Goal: Information Seeking & Learning: Compare options

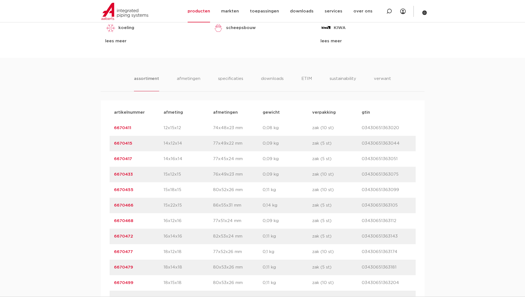
scroll to position [332, 0]
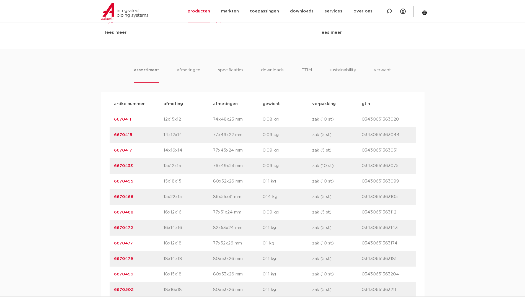
click at [127, 229] on link "6670472" at bounding box center [123, 228] width 19 height 4
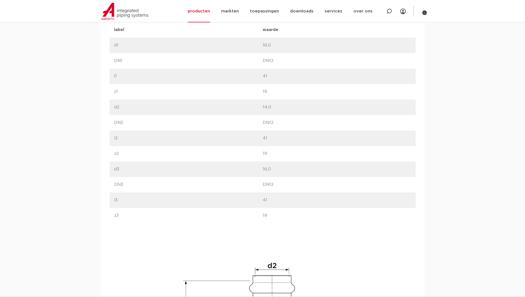
scroll to position [387, 0]
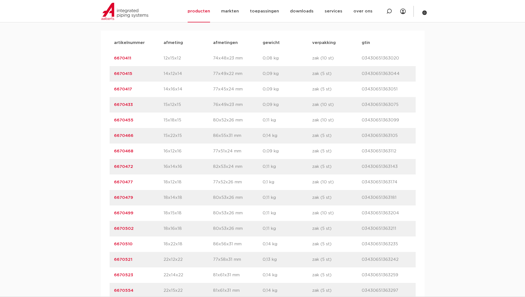
scroll to position [425, 0]
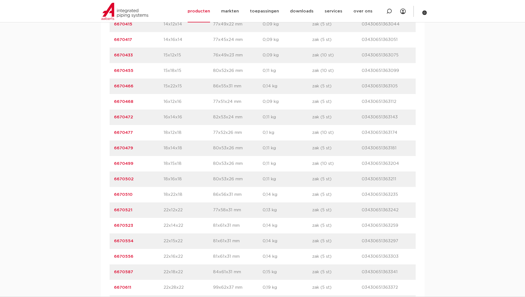
click at [130, 164] on link "6670499" at bounding box center [123, 164] width 19 height 4
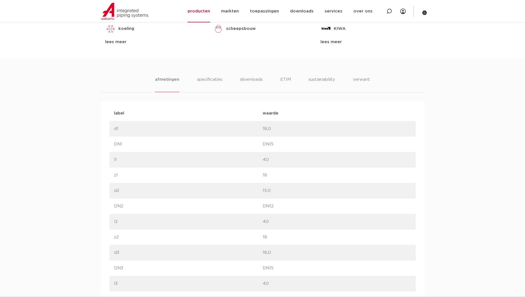
scroll to position [332, 0]
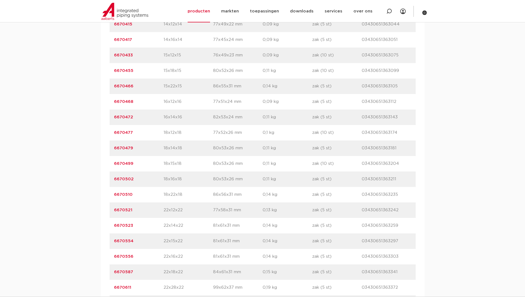
click at [129, 223] on p "6670523" at bounding box center [139, 225] width 50 height 7
click at [128, 226] on link "6670523" at bounding box center [123, 226] width 19 height 4
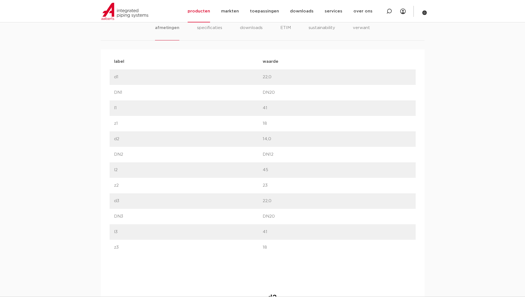
scroll to position [360, 0]
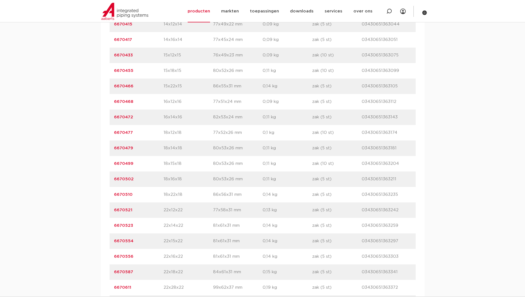
click at [131, 241] on link "6670554" at bounding box center [123, 241] width 19 height 4
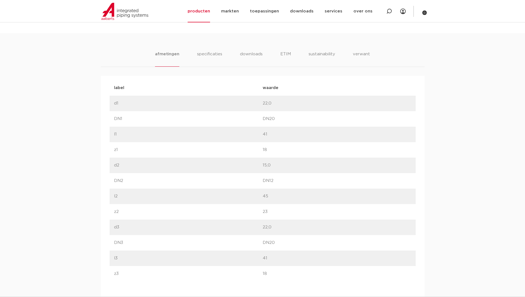
scroll to position [332, 0]
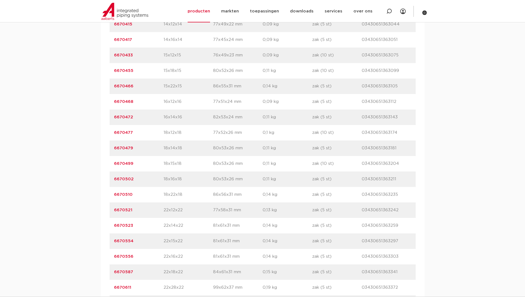
scroll to position [425, 0]
click at [130, 255] on link "6670556" at bounding box center [123, 257] width 19 height 4
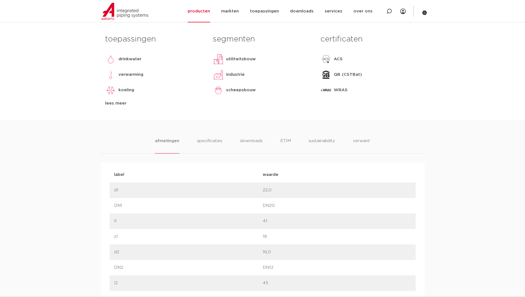
scroll to position [277, 0]
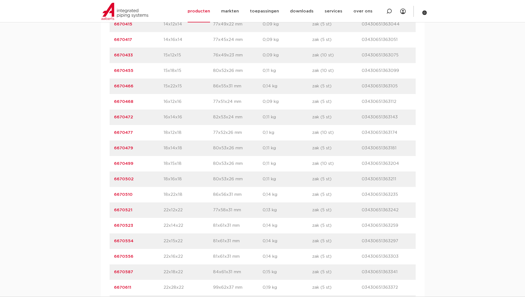
click at [132, 274] on link "6670587" at bounding box center [123, 272] width 19 height 4
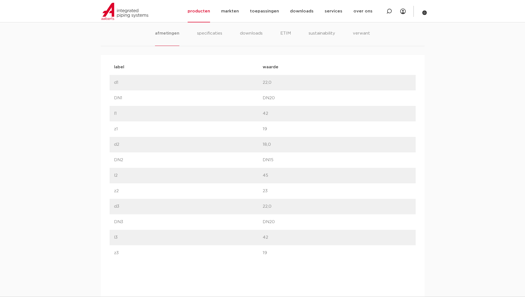
scroll to position [360, 0]
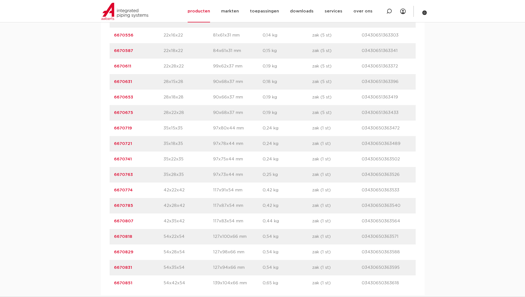
scroll to position [618, 0]
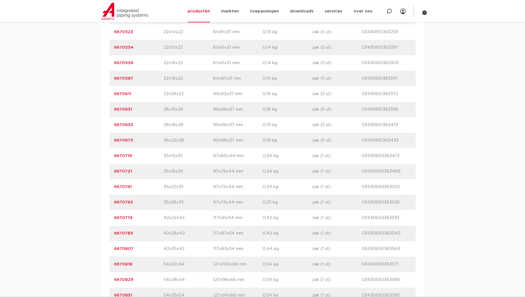
click at [123, 139] on link "6670675" at bounding box center [123, 140] width 19 height 4
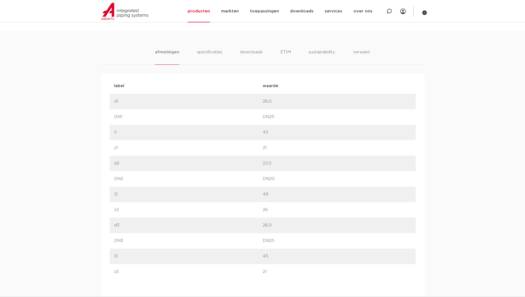
scroll to position [332, 0]
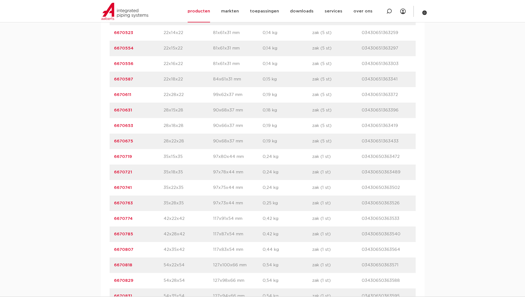
scroll to position [618, 0]
click at [128, 188] on link "6670741" at bounding box center [123, 187] width 18 height 4
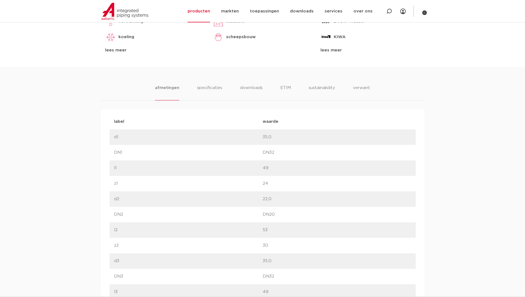
scroll to position [304, 0]
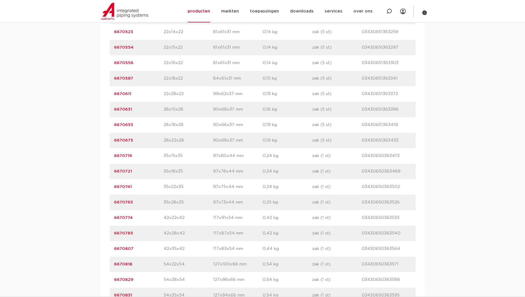
click at [127, 203] on link "6670763" at bounding box center [123, 202] width 19 height 4
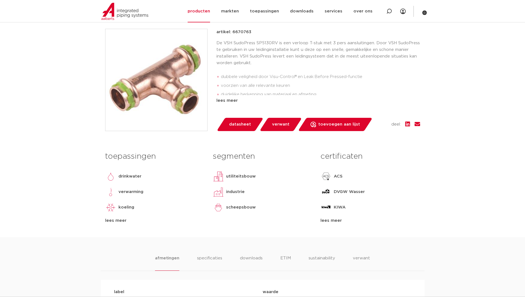
scroll to position [55, 0]
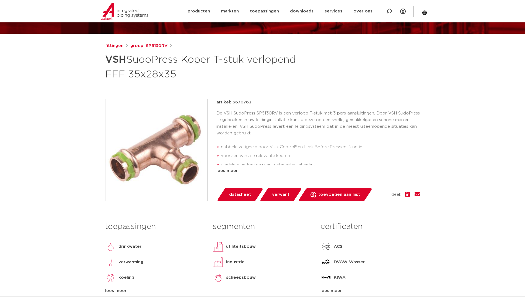
click at [390, 12] on icon at bounding box center [389, 12] width 6 height 6
paste input "SP5240V"
type input "SP5240V"
click button "Zoeken" at bounding box center [0, 0] width 0 height 0
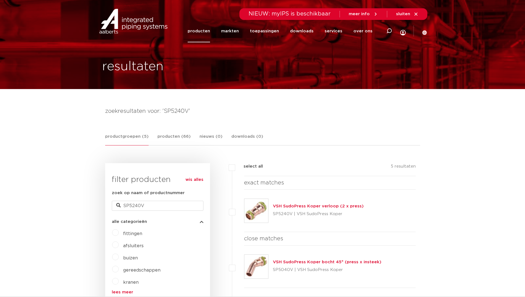
click at [254, 211] on img at bounding box center [256, 211] width 24 height 24
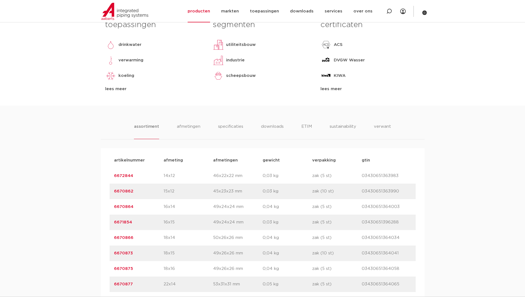
scroll to position [277, 0]
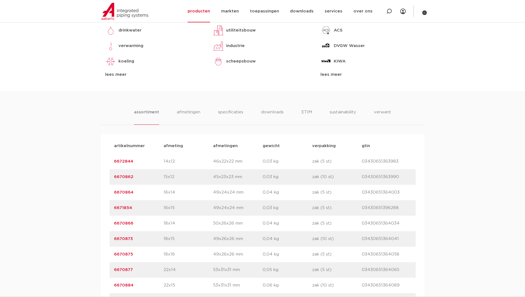
click at [130, 161] on link "6672844" at bounding box center [123, 161] width 19 height 4
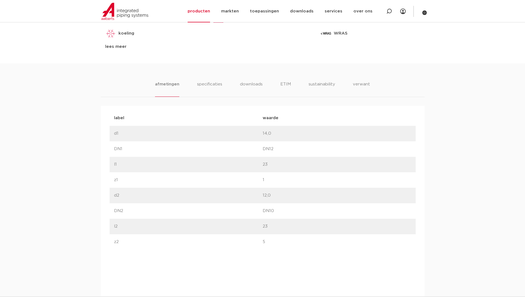
scroll to position [304, 0]
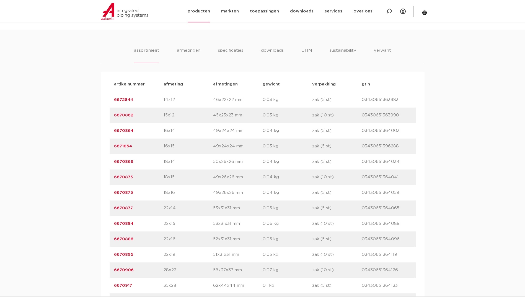
scroll to position [332, 0]
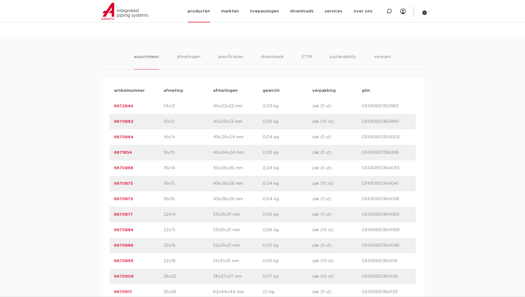
click at [393, 13] on div at bounding box center [389, 11] width 22 height 22
paste input "SP5243V"
type input "SP5243V"
click button "Zoeken" at bounding box center [0, 0] width 0 height 0
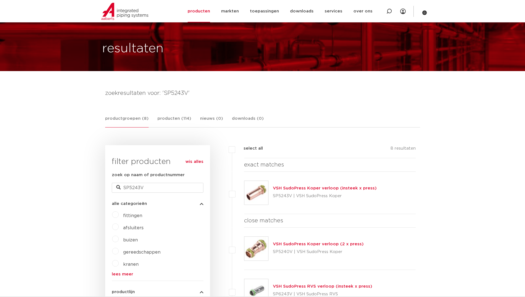
scroll to position [28, 0]
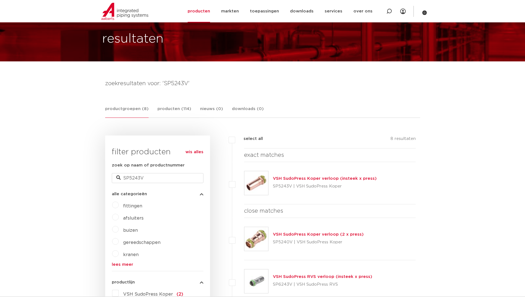
click at [264, 178] on img at bounding box center [256, 183] width 24 height 24
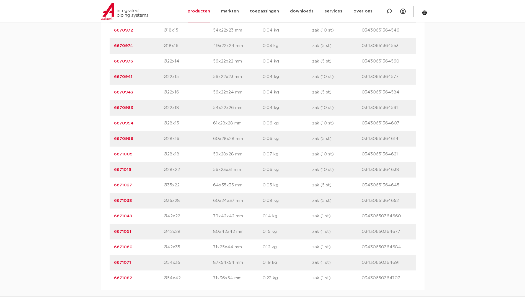
scroll to position [553, 0]
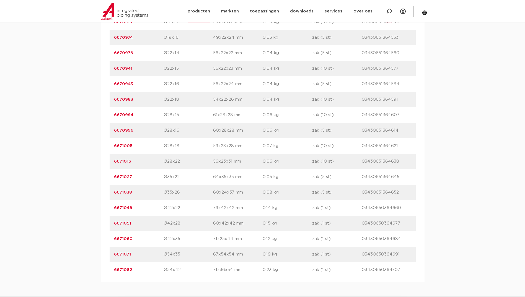
click at [391, 13] on icon at bounding box center [389, 12] width 6 height 6
paste input "SP5301V"
type input "SP5301V"
click button "Zoeken" at bounding box center [0, 0] width 0 height 0
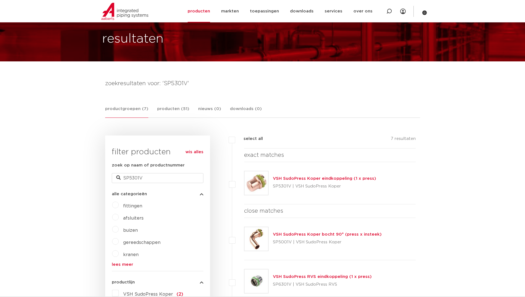
scroll to position [64, 0]
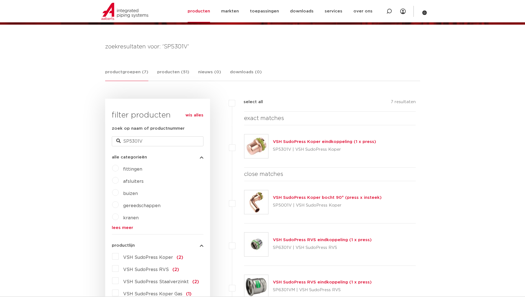
click at [261, 149] on img at bounding box center [256, 146] width 24 height 24
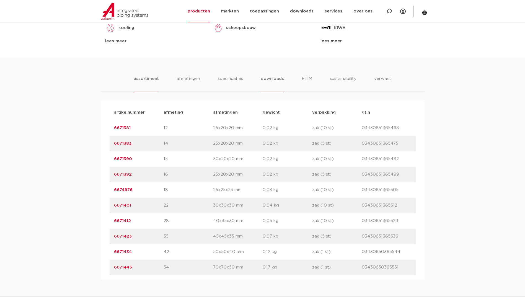
scroll to position [332, 0]
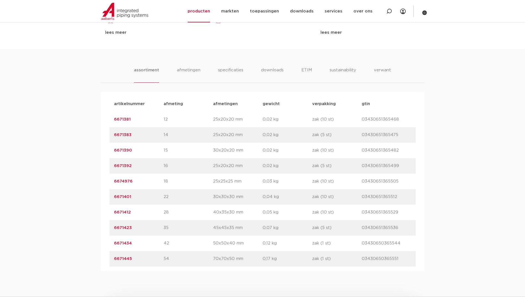
click at [129, 121] on link "6671381" at bounding box center [122, 119] width 17 height 4
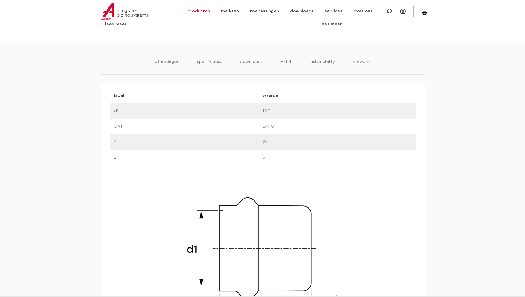
scroll to position [249, 0]
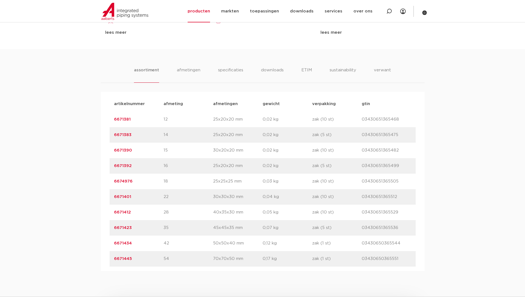
click at [127, 134] on link "6671383" at bounding box center [122, 135] width 17 height 4
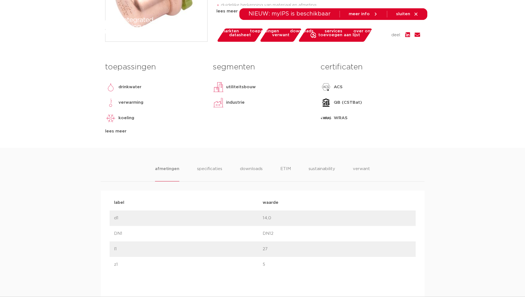
scroll to position [221, 0]
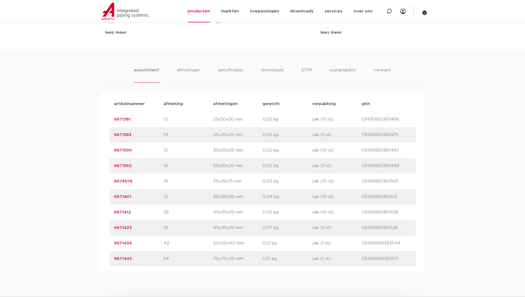
click at [121, 149] on link "6671390" at bounding box center [123, 150] width 18 height 4
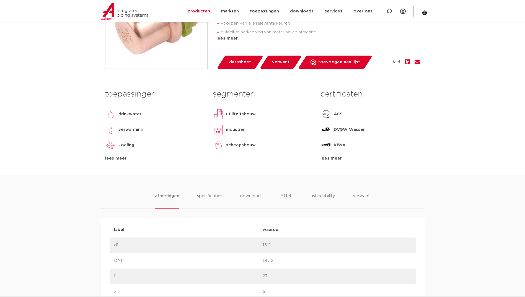
scroll to position [249, 0]
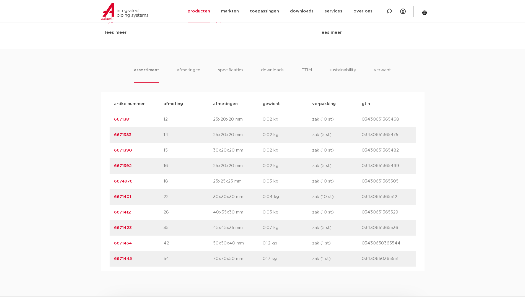
click at [127, 166] on link "6671392" at bounding box center [123, 166] width 18 height 4
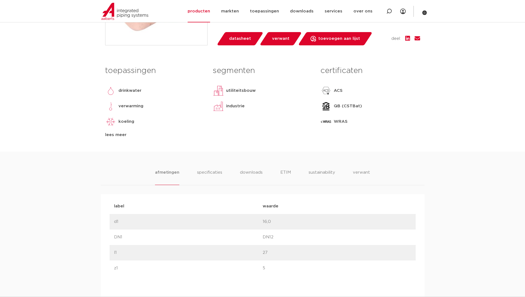
scroll to position [221, 0]
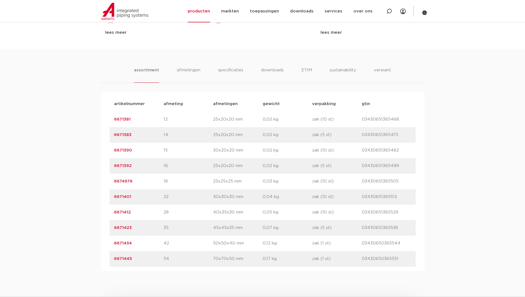
click at [125, 197] on link "6671401" at bounding box center [122, 197] width 17 height 4
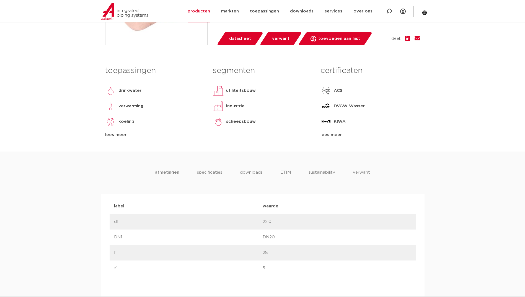
scroll to position [221, 0]
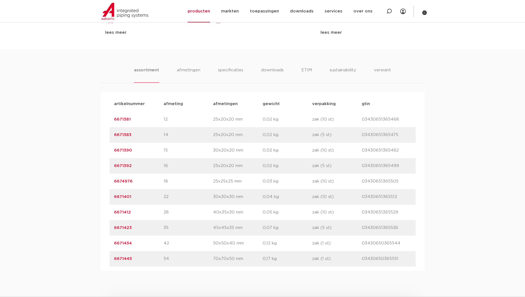
click at [124, 210] on link "6671412" at bounding box center [122, 212] width 17 height 4
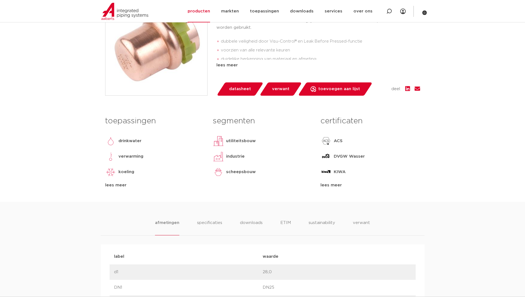
scroll to position [194, 0]
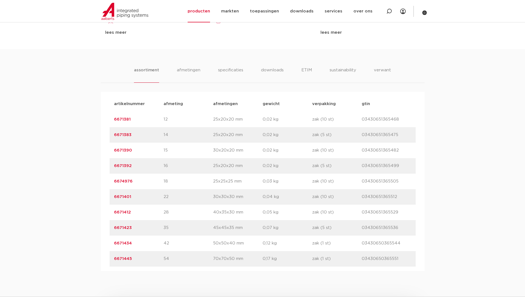
click at [125, 226] on link "6671423" at bounding box center [123, 228] width 18 height 4
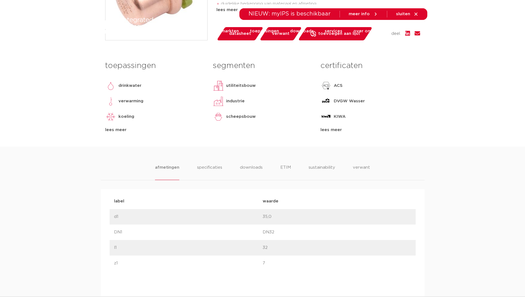
scroll to position [221, 0]
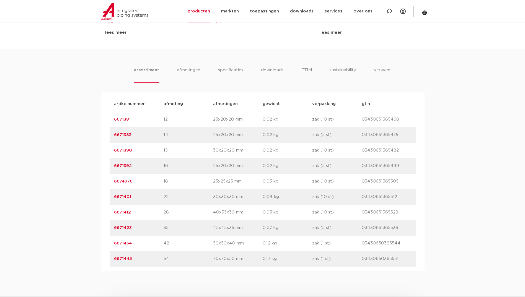
click at [123, 244] on link "6671434" at bounding box center [123, 243] width 18 height 4
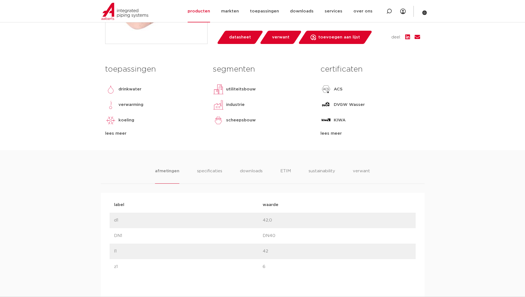
scroll to position [249, 0]
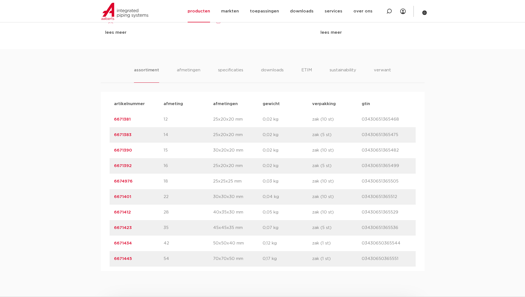
click at [121, 261] on link "6671445" at bounding box center [123, 259] width 18 height 4
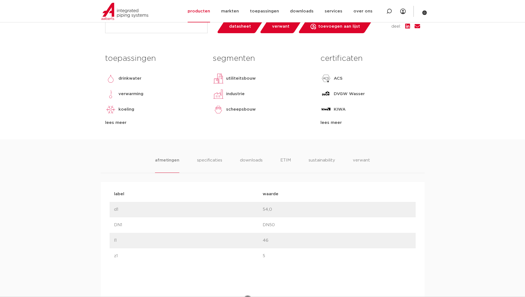
scroll to position [249, 0]
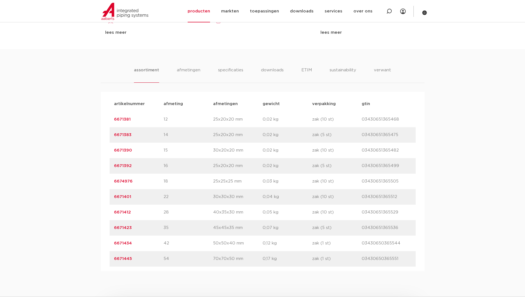
click at [127, 181] on link "6674976" at bounding box center [123, 181] width 19 height 4
